Goal: Transaction & Acquisition: Purchase product/service

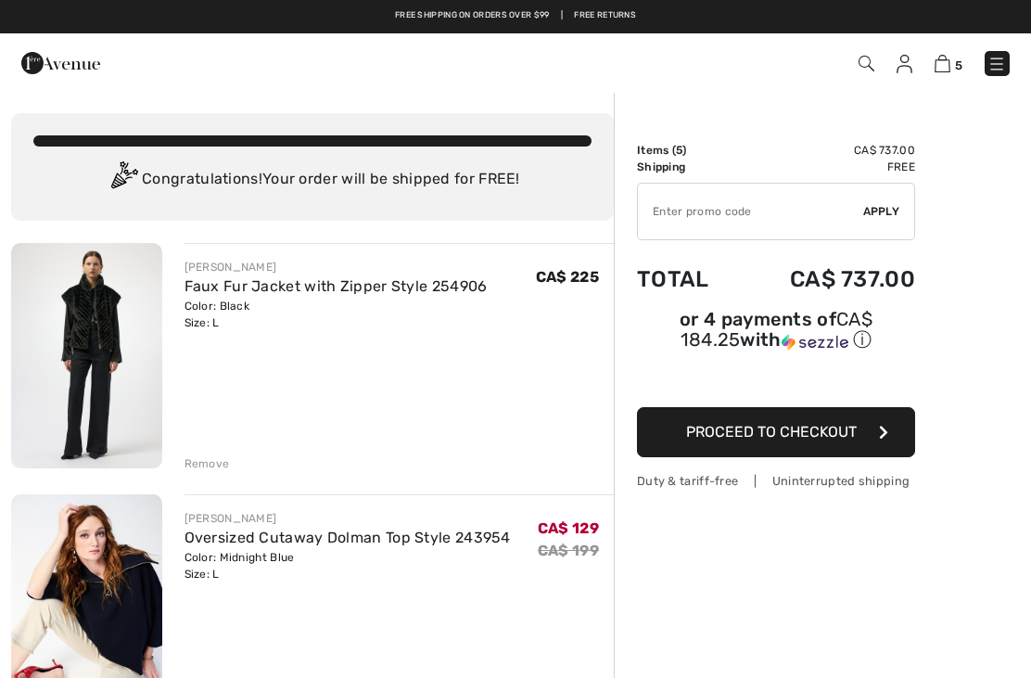
click at [832, 219] on input "TEXT" at bounding box center [750, 212] width 225 height 56
type input "EXTRA20"
click at [887, 223] on div "✔ Apply Remove" at bounding box center [776, 211] width 278 height 57
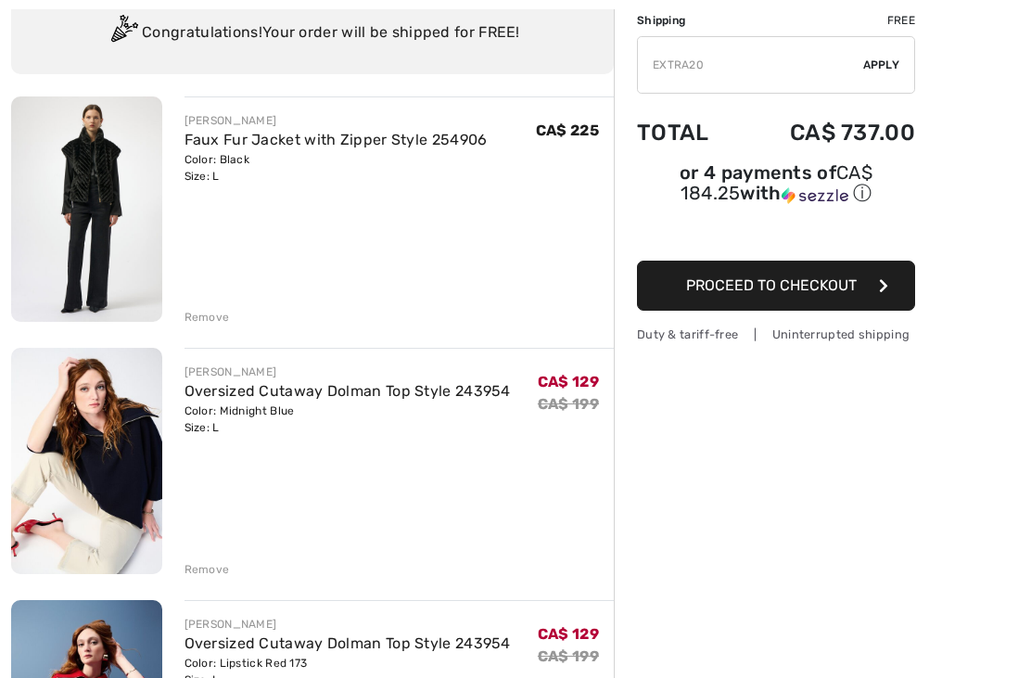
scroll to position [146, 0]
click at [888, 77] on div "✔ Apply Remove" at bounding box center [776, 64] width 278 height 57
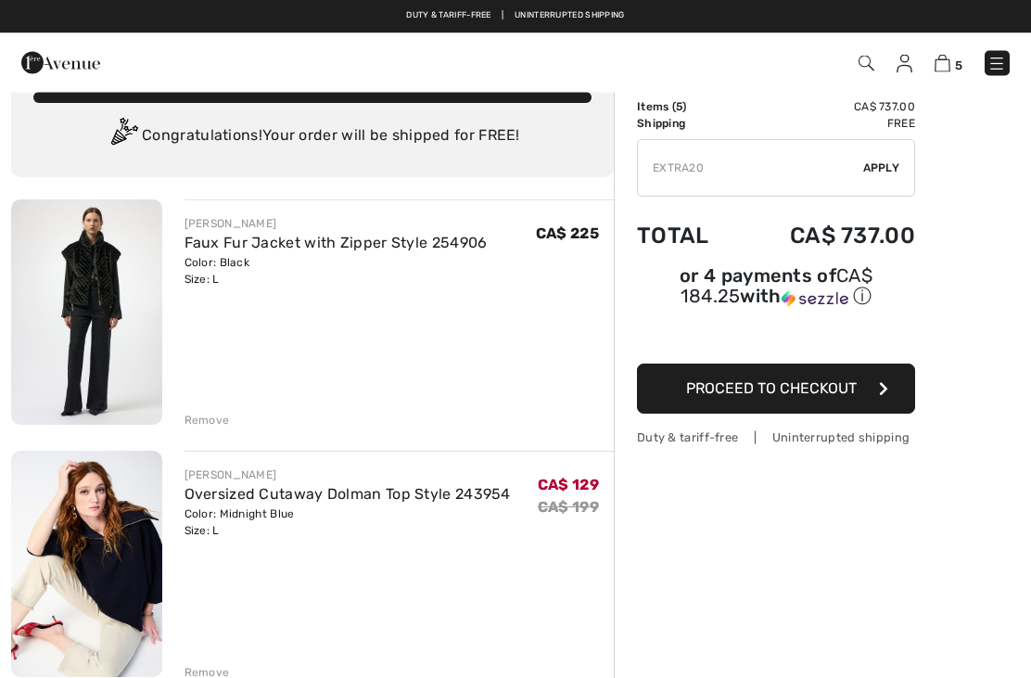
scroll to position [0, 0]
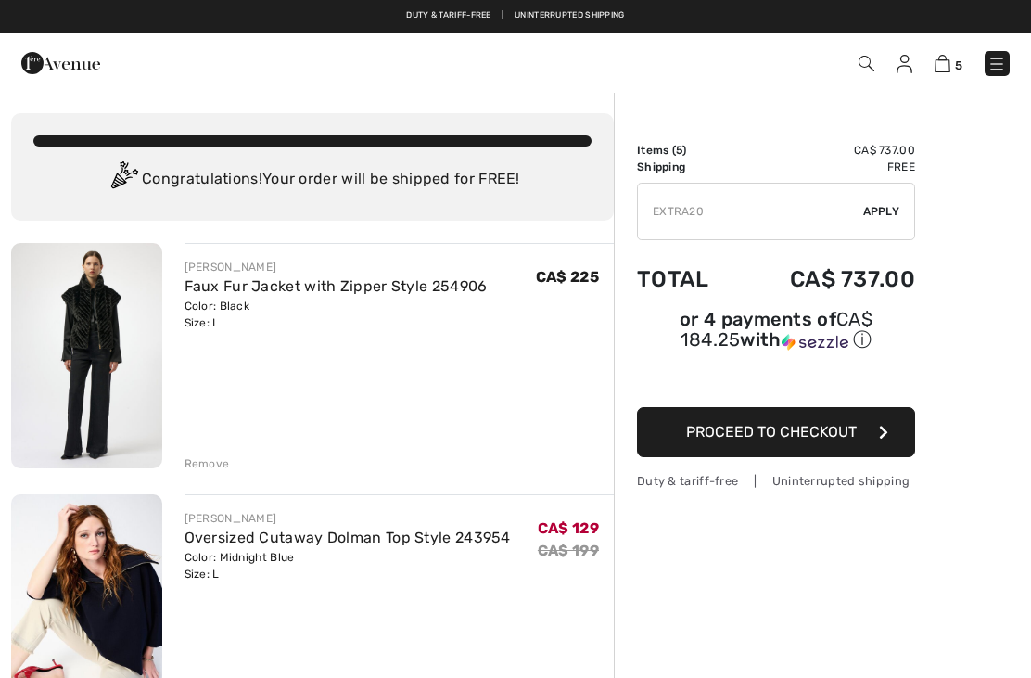
click at [887, 220] on div "✔ Apply Remove" at bounding box center [776, 211] width 278 height 57
click at [892, 212] on span "Apply" at bounding box center [881, 211] width 37 height 17
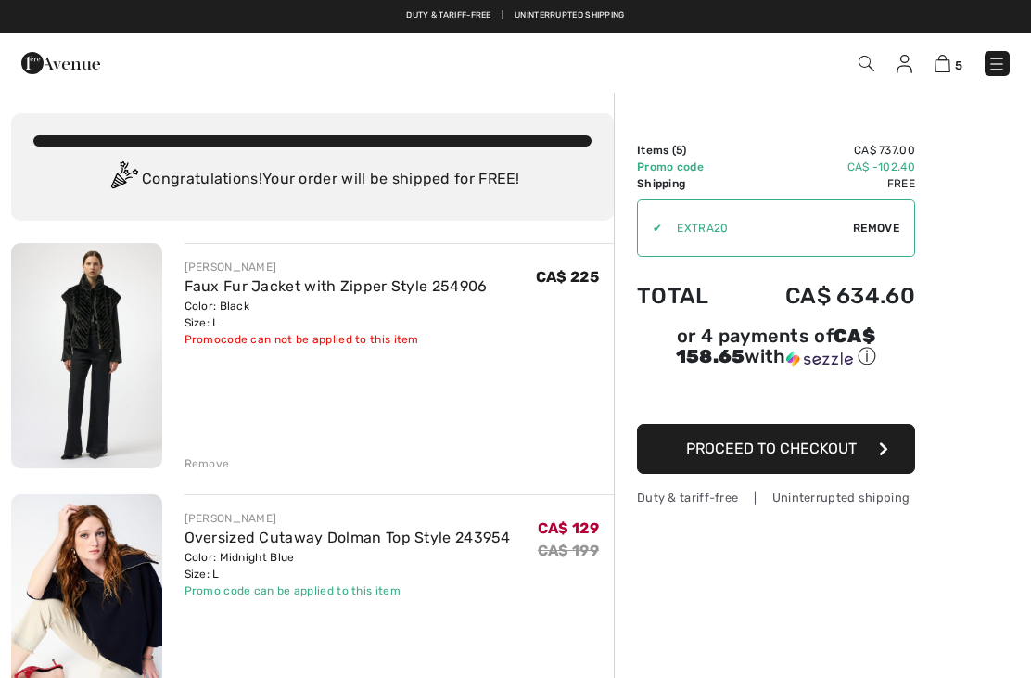
click at [896, 210] on div "✔ Apply Remove" at bounding box center [776, 227] width 278 height 57
click at [885, 218] on div "✔ Apply Remove" at bounding box center [776, 227] width 278 height 57
click at [100, 312] on img at bounding box center [86, 355] width 151 height 225
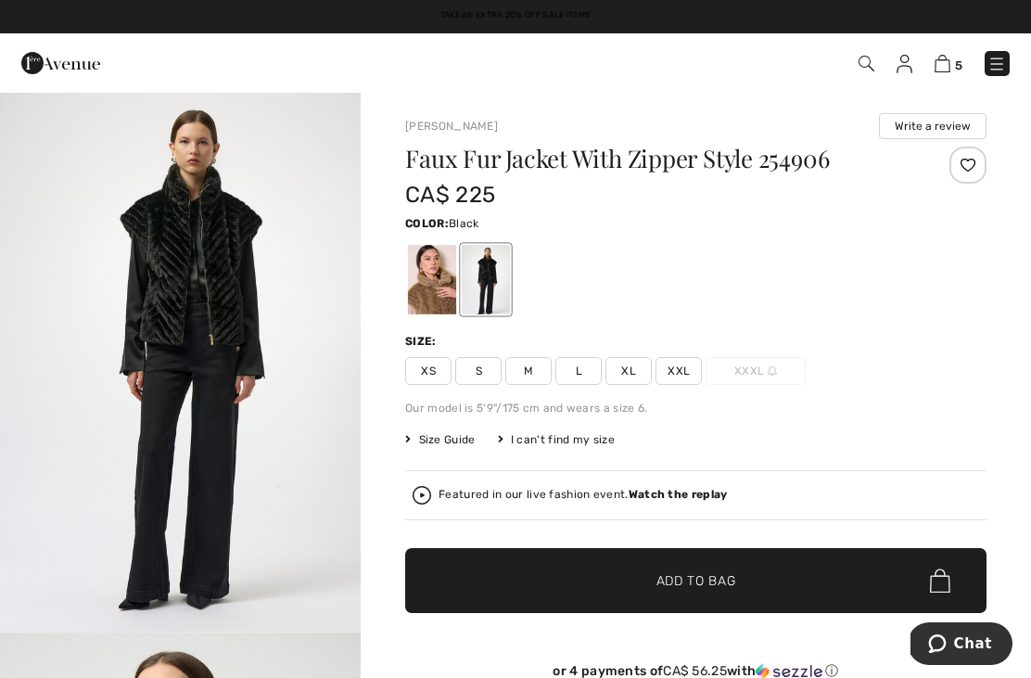
click at [427, 281] on div at bounding box center [432, 280] width 48 height 70
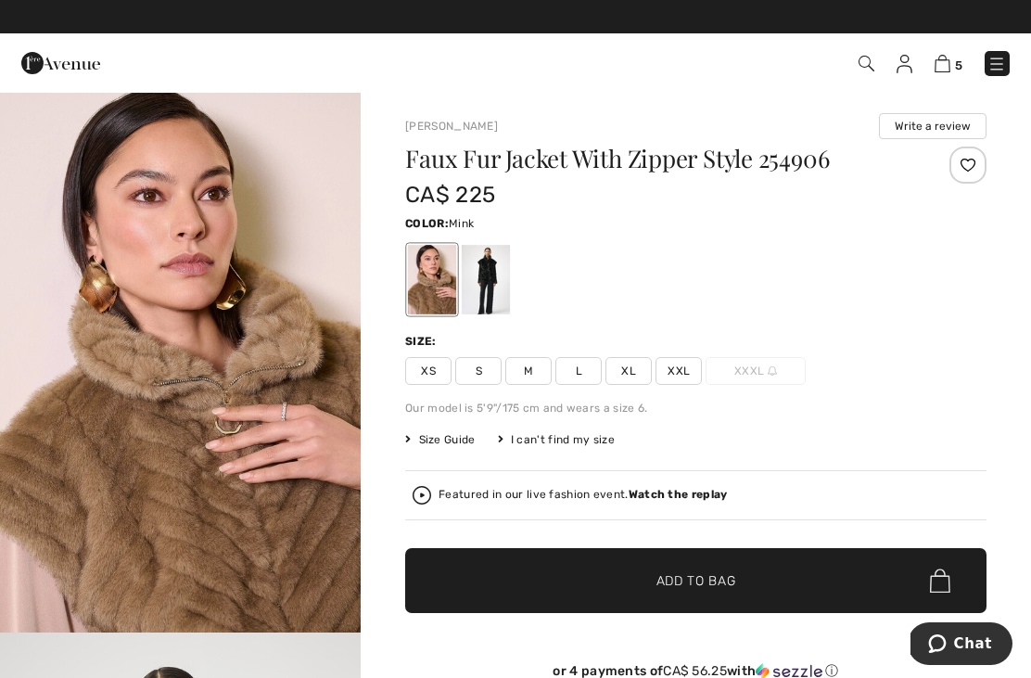
click at [944, 71] on img at bounding box center [943, 64] width 16 height 18
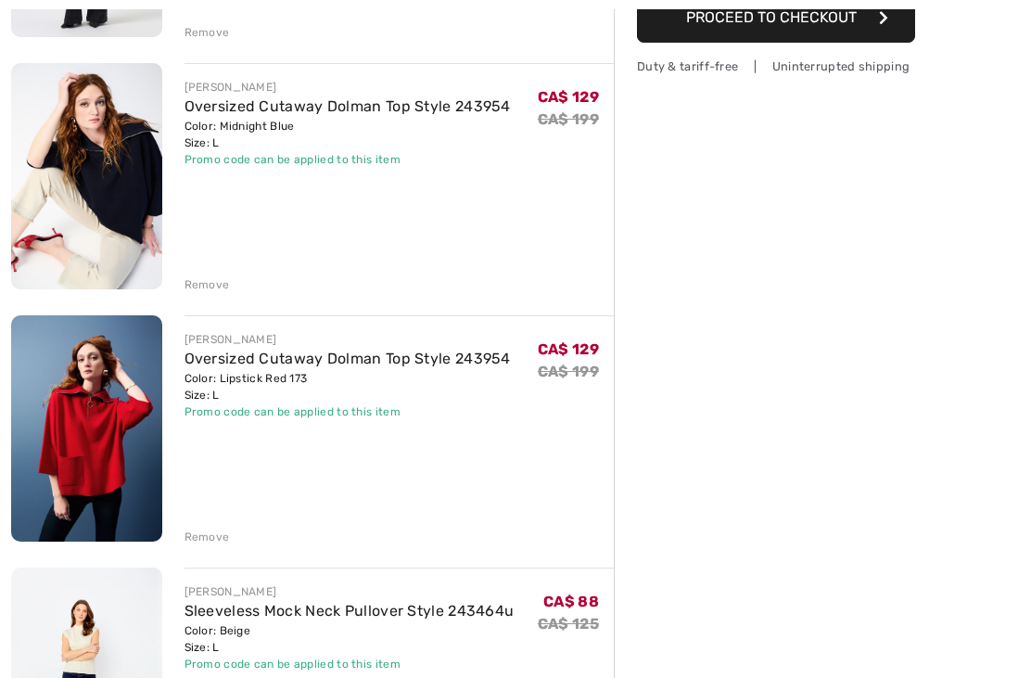
scroll to position [431, 0]
click at [195, 540] on div "Remove" at bounding box center [207, 537] width 45 height 17
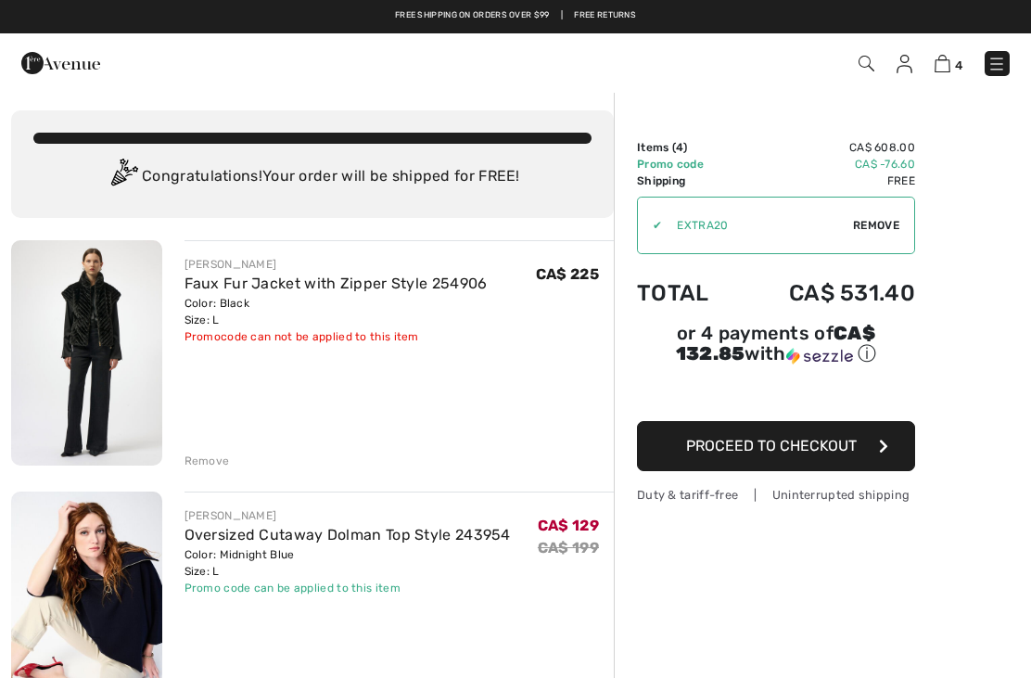
scroll to position [0, 0]
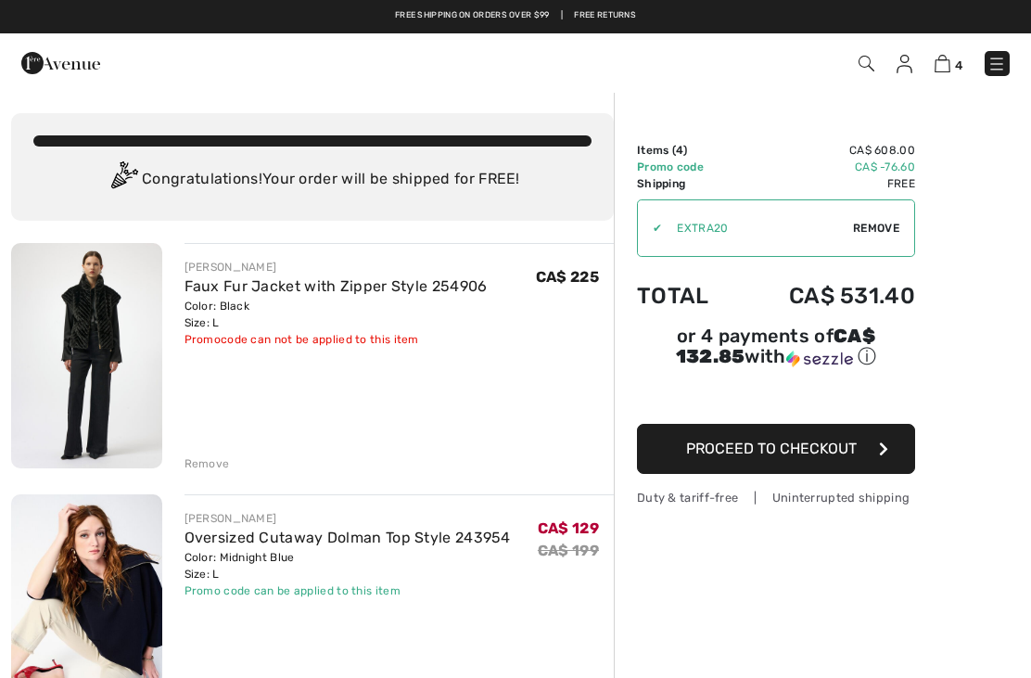
click at [838, 462] on button "Proceed to Checkout" at bounding box center [776, 449] width 278 height 50
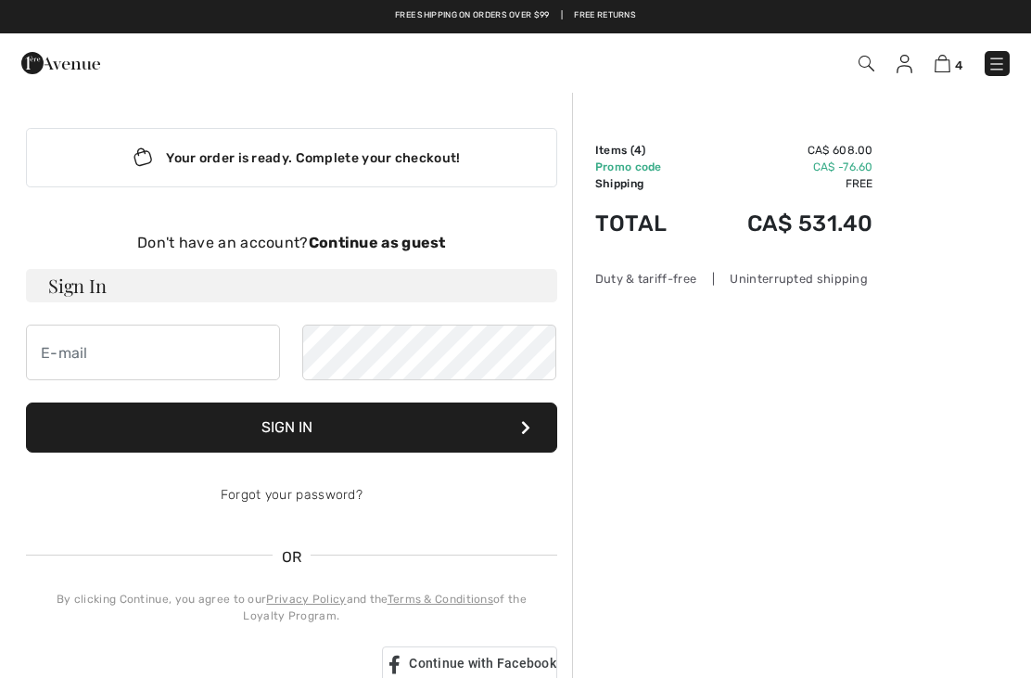
click at [933, 73] on span "4" at bounding box center [727, 63] width 565 height 25
click at [945, 57] on img at bounding box center [943, 64] width 16 height 18
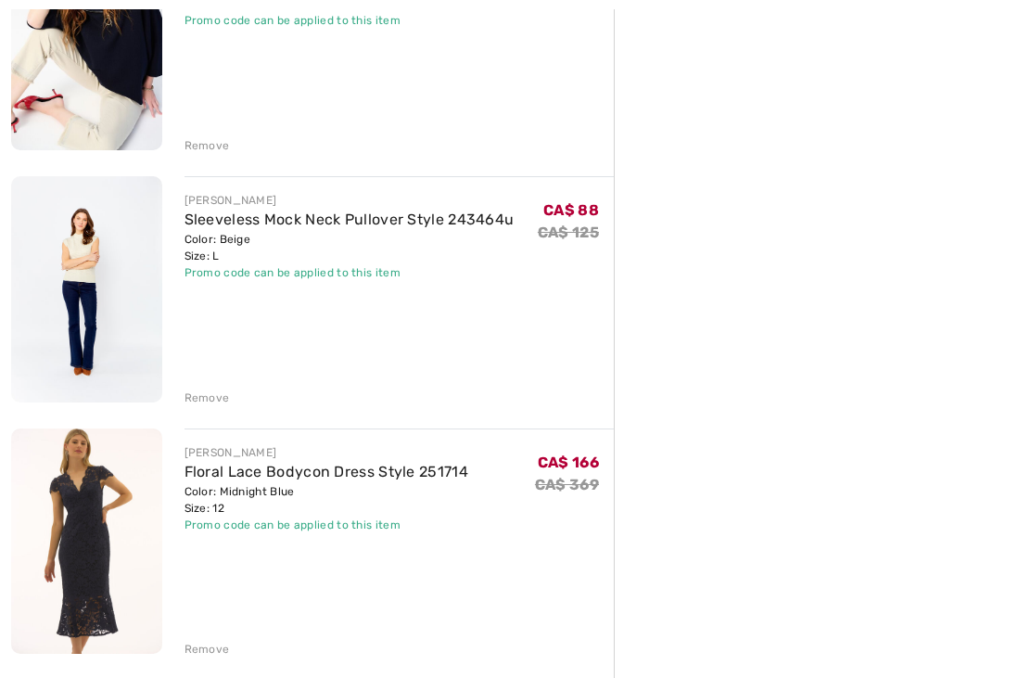
scroll to position [570, 0]
click at [185, 398] on div "Remove" at bounding box center [207, 397] width 45 height 17
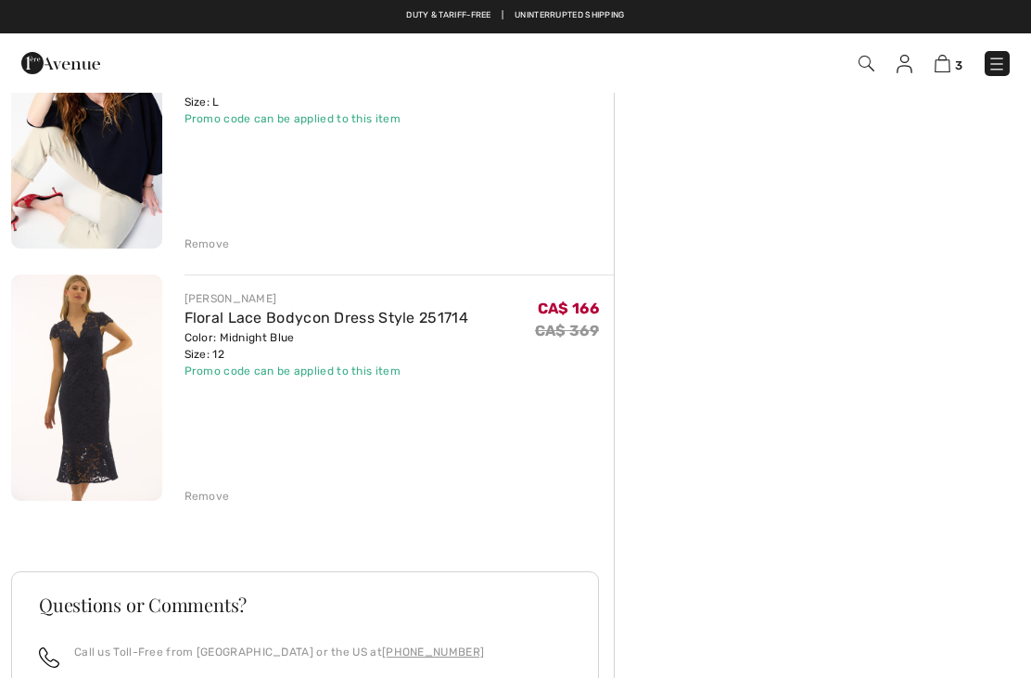
scroll to position [471, 0]
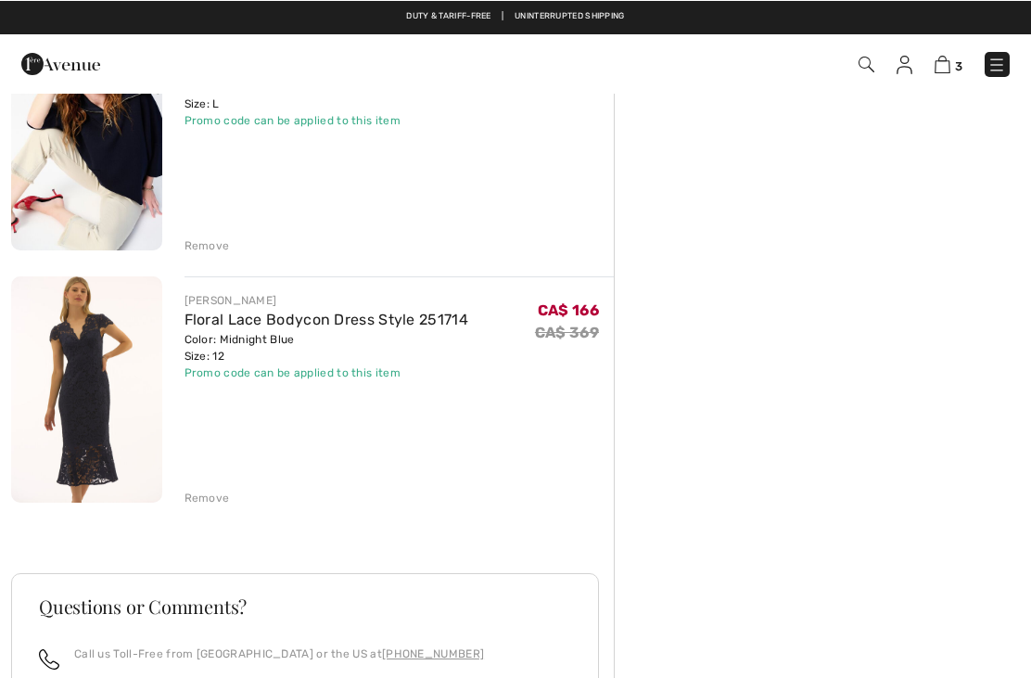
click at [191, 255] on div "[PERSON_NAME] Faux Fur Jacket with Zipper Style 254906 Color: Black Size: L Fin…" at bounding box center [312, 384] width 603 height 1225
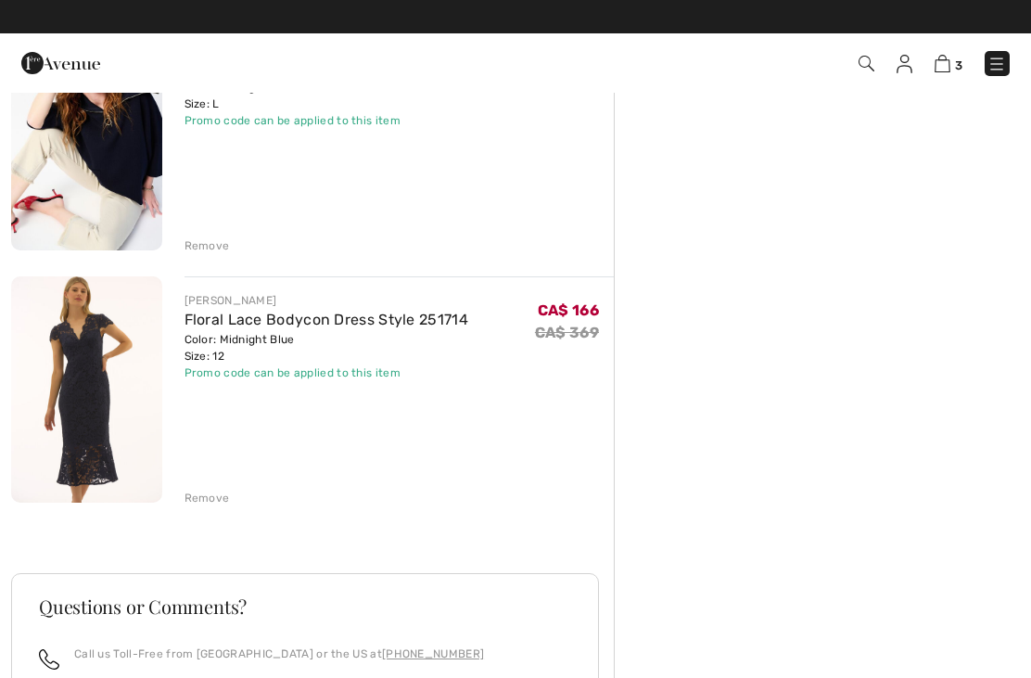
click at [207, 257] on div "[PERSON_NAME] Faux Fur Jacket with Zipper Style 254906 Color: Black Size: L Fin…" at bounding box center [312, 385] width 603 height 1225
click at [195, 253] on div "Remove" at bounding box center [207, 245] width 45 height 17
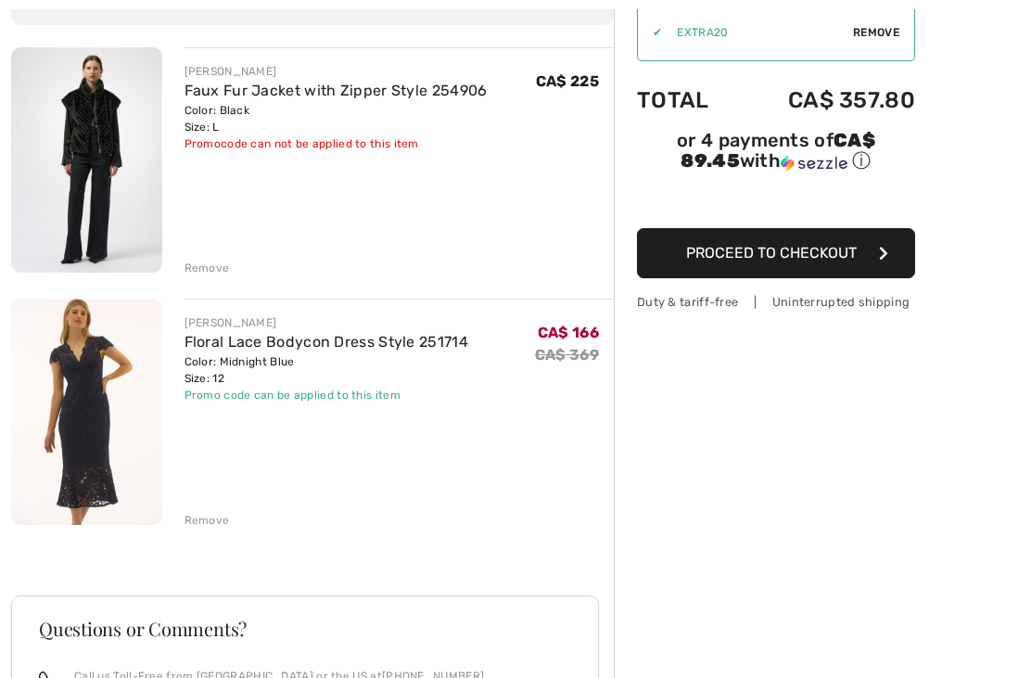
scroll to position [197, 0]
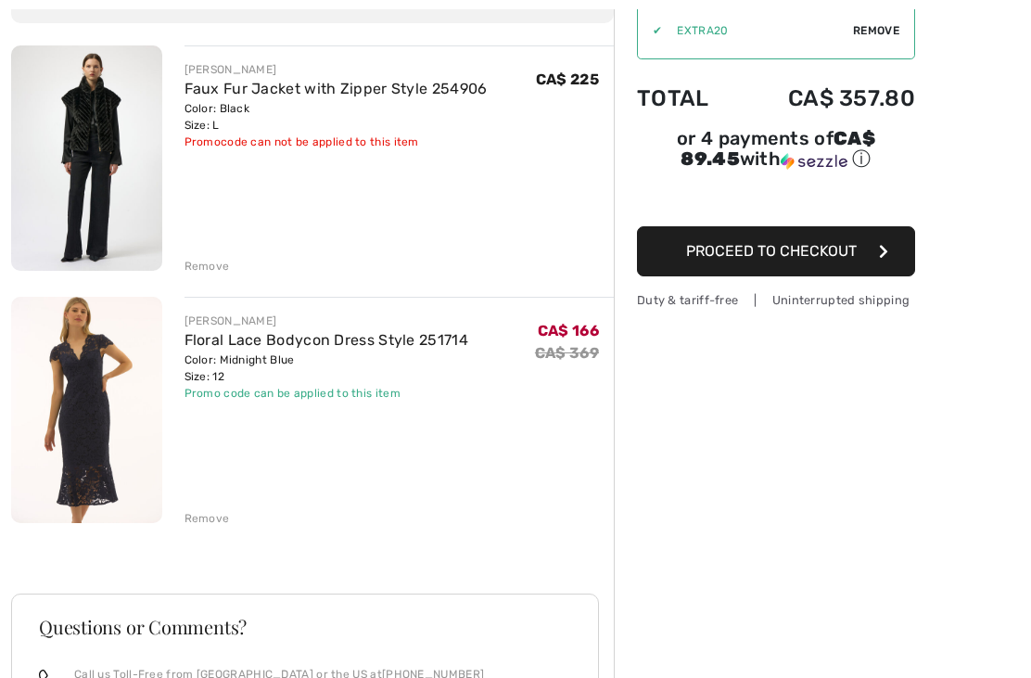
click at [70, 396] on img at bounding box center [86, 410] width 151 height 225
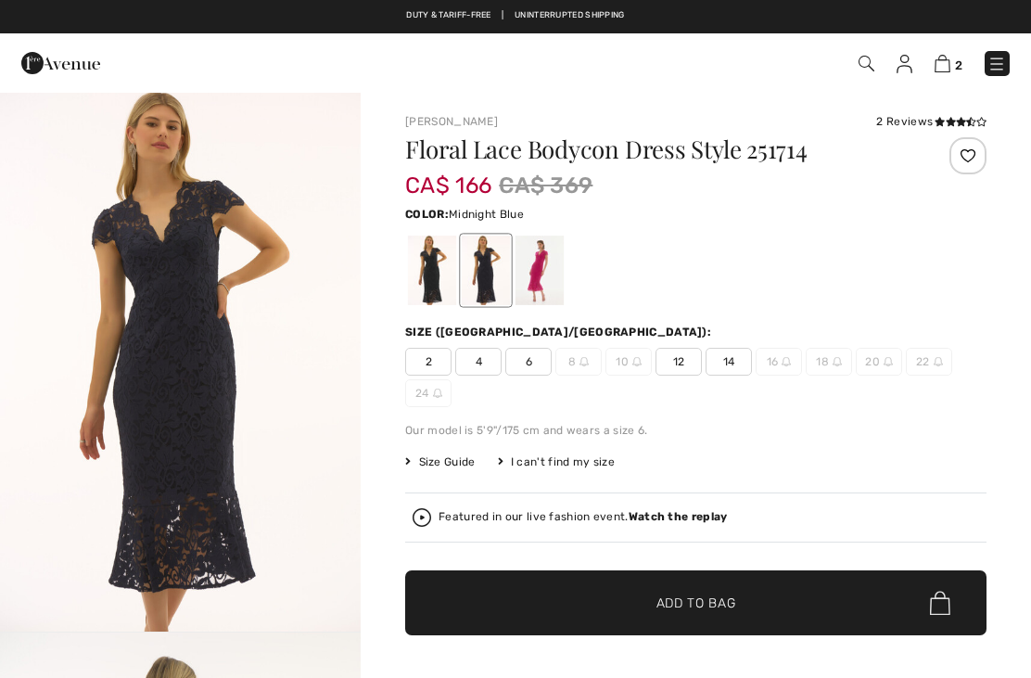
checkbox input "true"
click at [541, 299] on div at bounding box center [540, 271] width 48 height 70
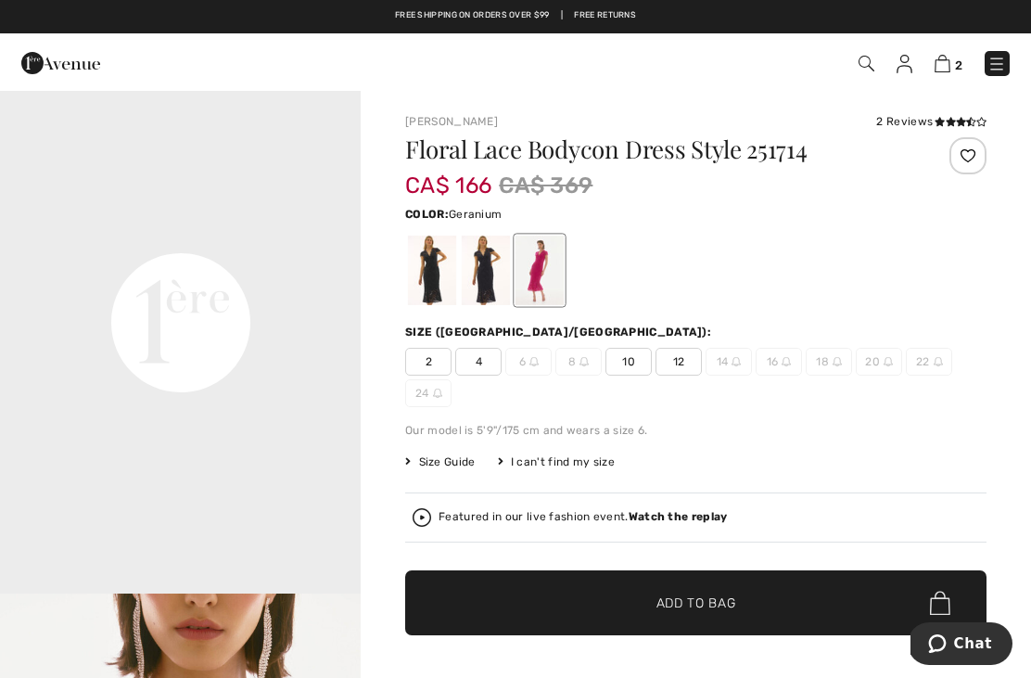
scroll to position [1133, 0]
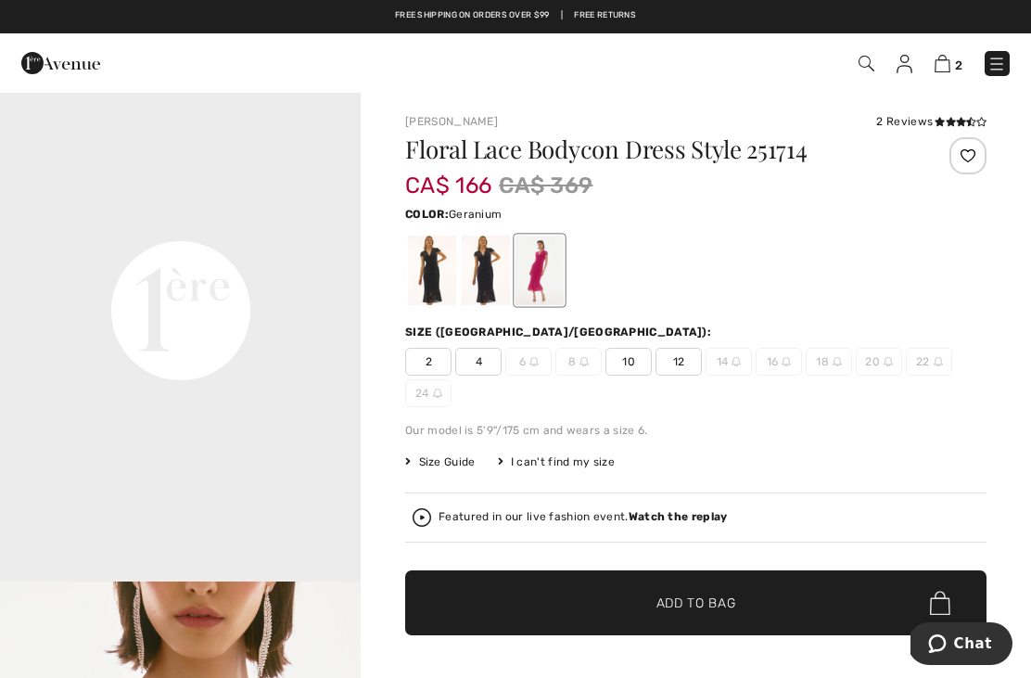
click at [137, 222] on video "Your browser does not support the video tag." at bounding box center [180, 131] width 361 height 181
click at [148, 222] on video "Your browser does not support the video tag." at bounding box center [180, 131] width 361 height 181
click at [265, 222] on video "Your browser does not support the video tag." at bounding box center [180, 131] width 361 height 181
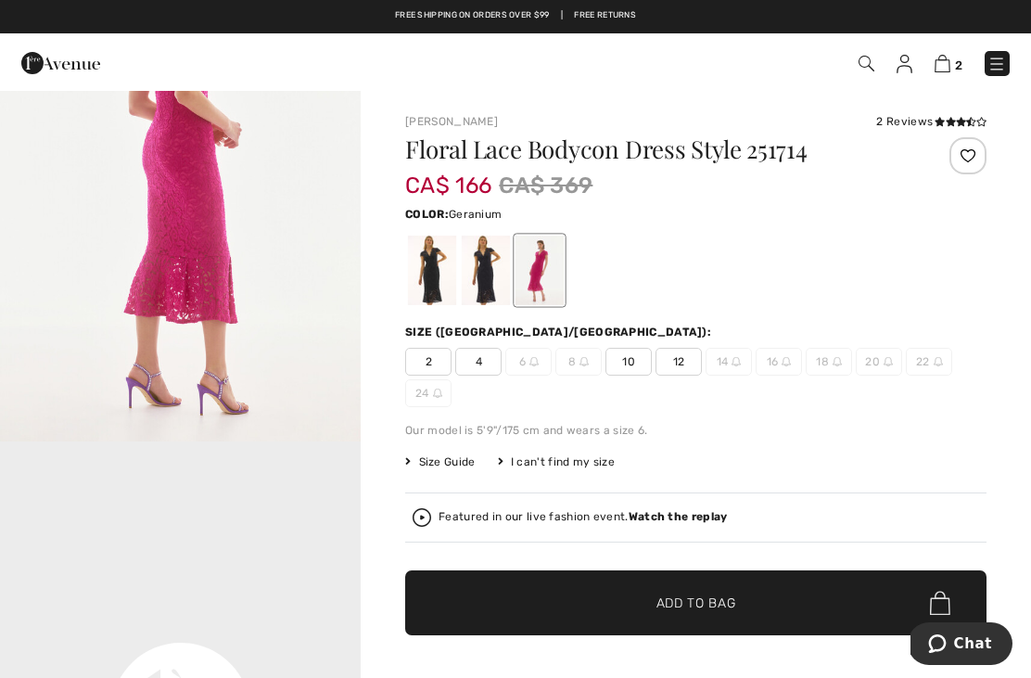
scroll to position [721, 0]
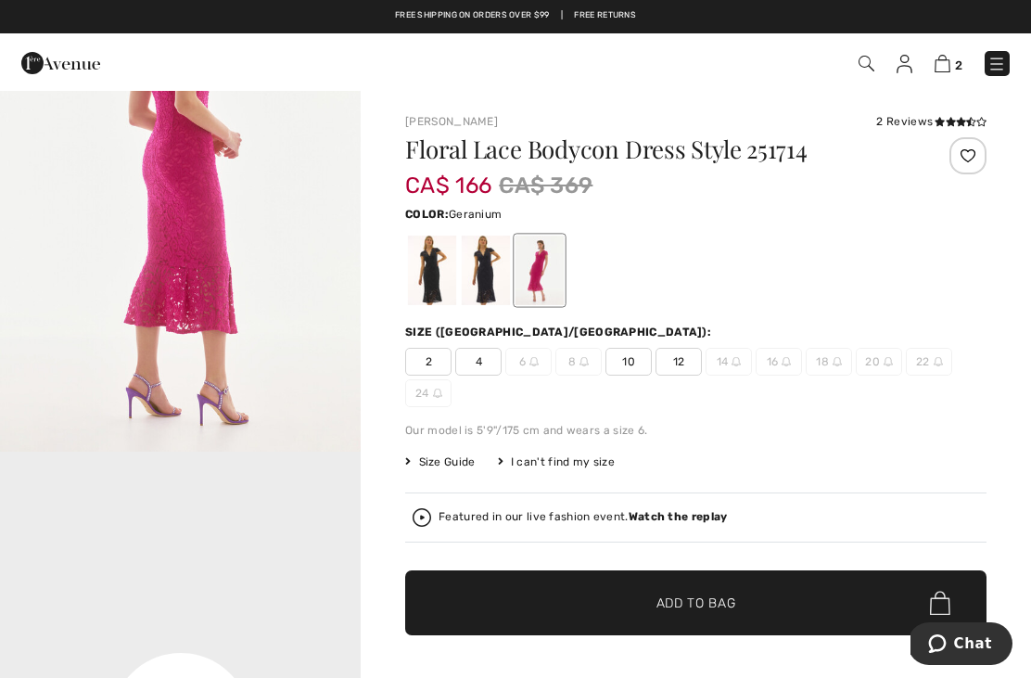
click at [285, 385] on img "2 / 4" at bounding box center [180, 181] width 361 height 541
click at [489, 268] on div at bounding box center [486, 271] width 48 height 70
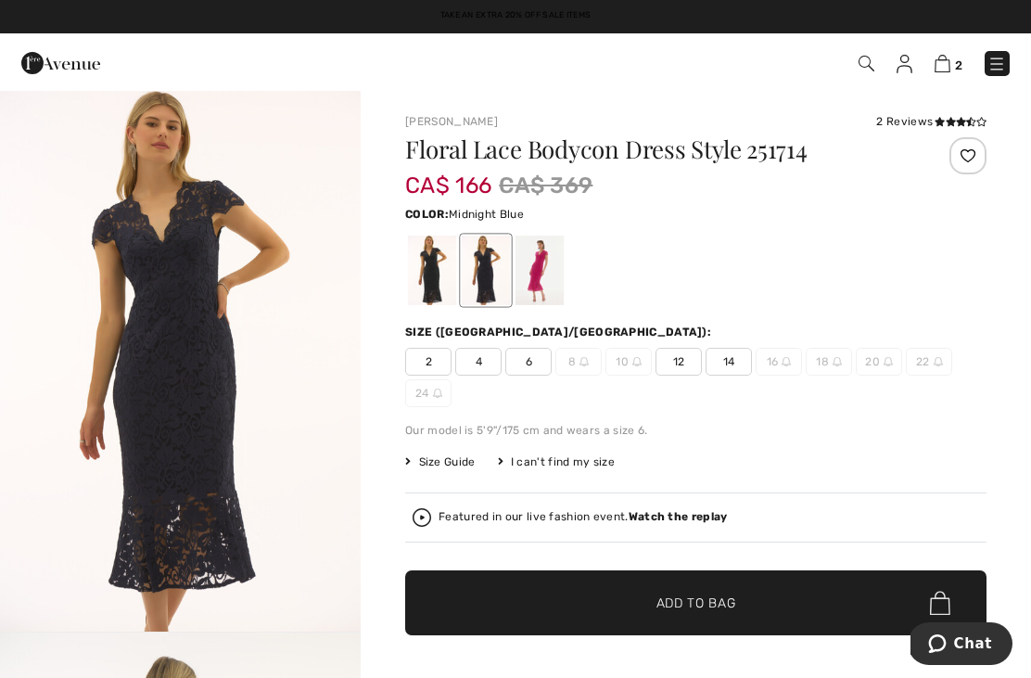
click at [145, 269] on img "1 / 3" at bounding box center [180, 361] width 361 height 541
